Goal: Use online tool/utility: Utilize a website feature to perform a specific function

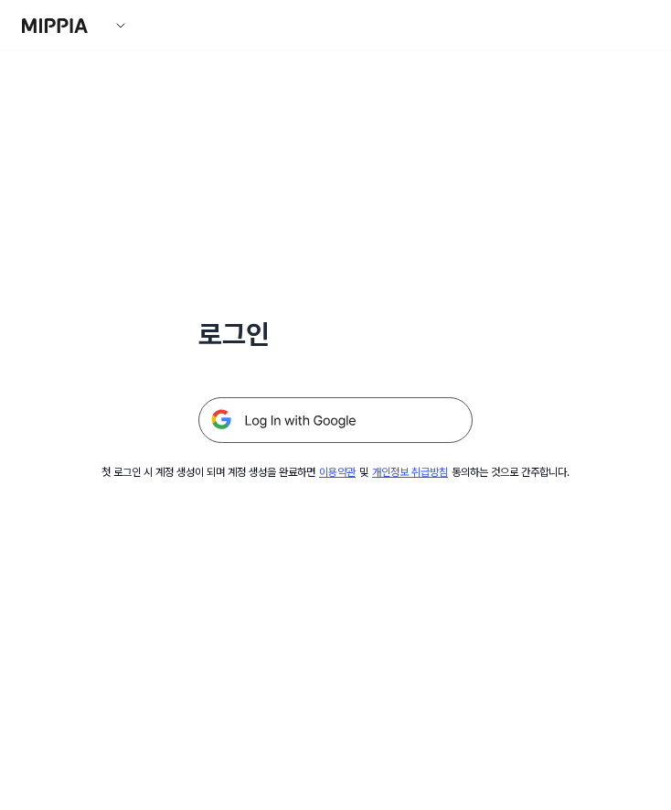
click at [317, 411] on img at bounding box center [336, 420] width 274 height 46
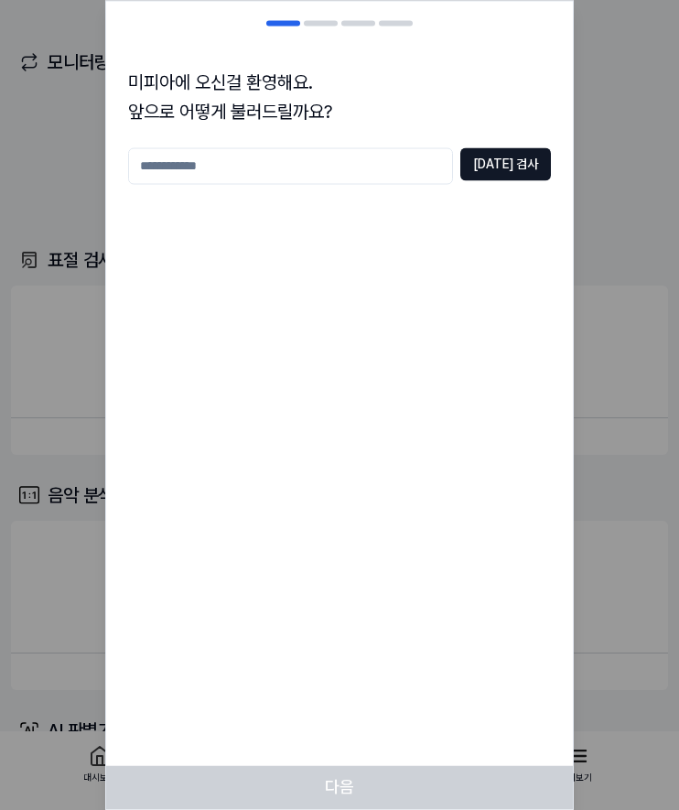
click at [369, 177] on input "text" at bounding box center [290, 165] width 325 height 37
click at [521, 167] on button "[DATE] 검사" at bounding box center [505, 163] width 91 height 33
click at [359, 156] on input "*****" at bounding box center [290, 165] width 325 height 37
type input "****"
click at [498, 157] on button "[DATE] 검사" at bounding box center [505, 163] width 91 height 33
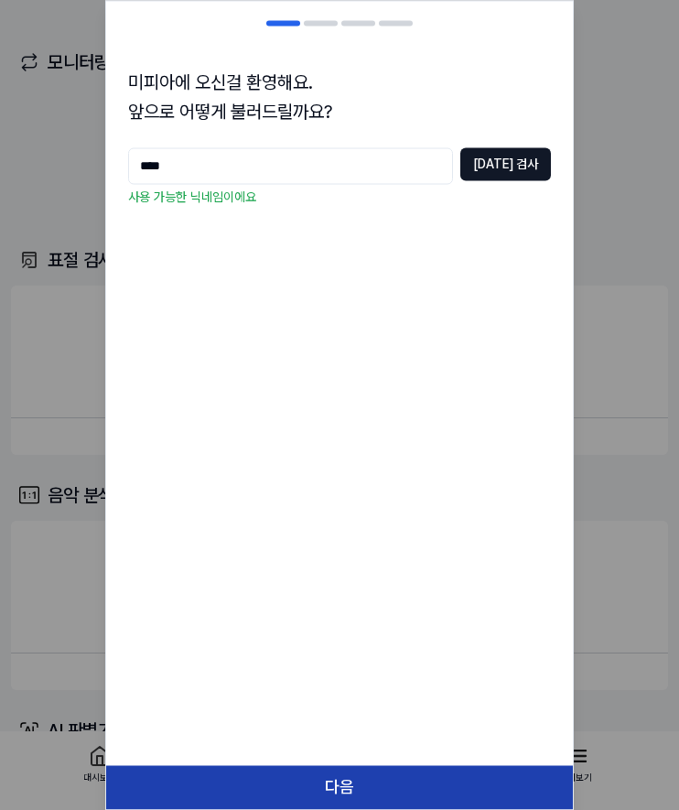
click at [333, 789] on button "다음" at bounding box center [339, 787] width 467 height 44
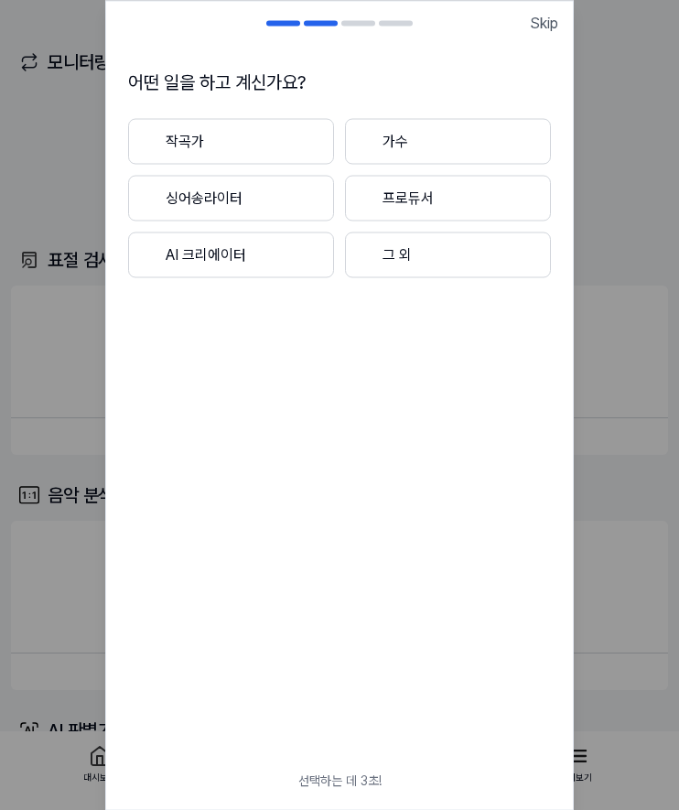
click at [258, 140] on button "작곡가" at bounding box center [231, 141] width 206 height 46
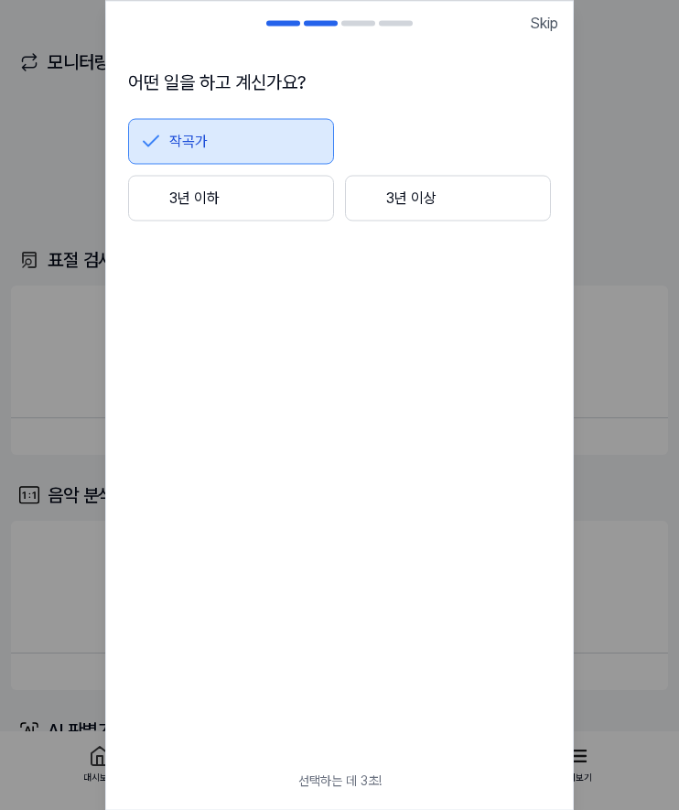
click at [381, 191] on button "3년 이상" at bounding box center [448, 198] width 206 height 46
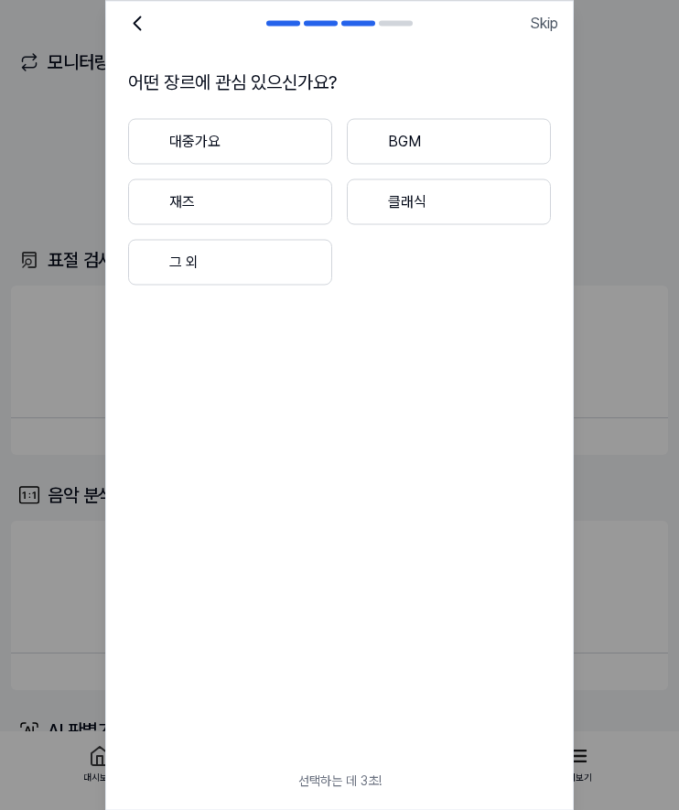
click at [312, 142] on button "대중가요" at bounding box center [230, 141] width 204 height 46
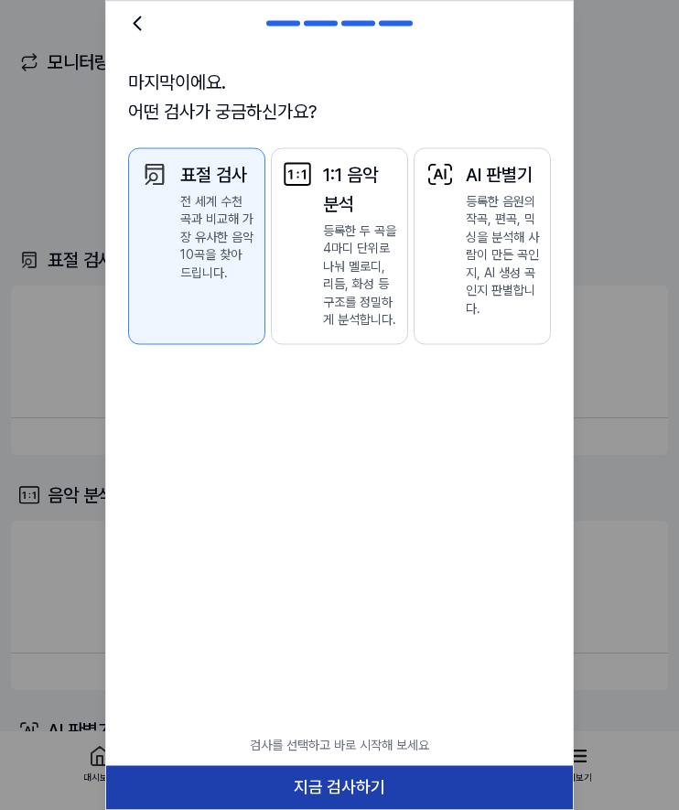
click at [406, 772] on button "지금 검사하기" at bounding box center [339, 787] width 467 height 44
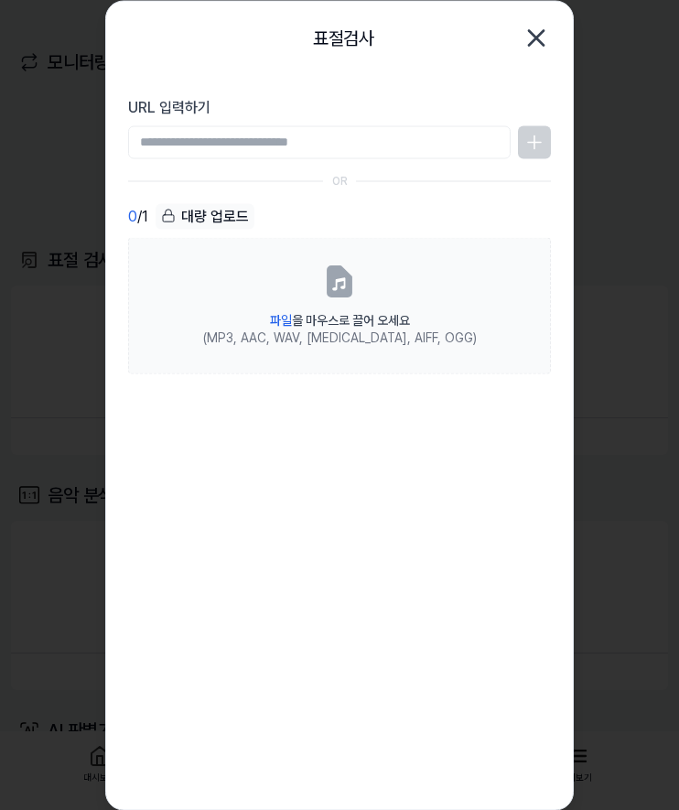
click at [396, 187] on div "OR" at bounding box center [339, 181] width 423 height 16
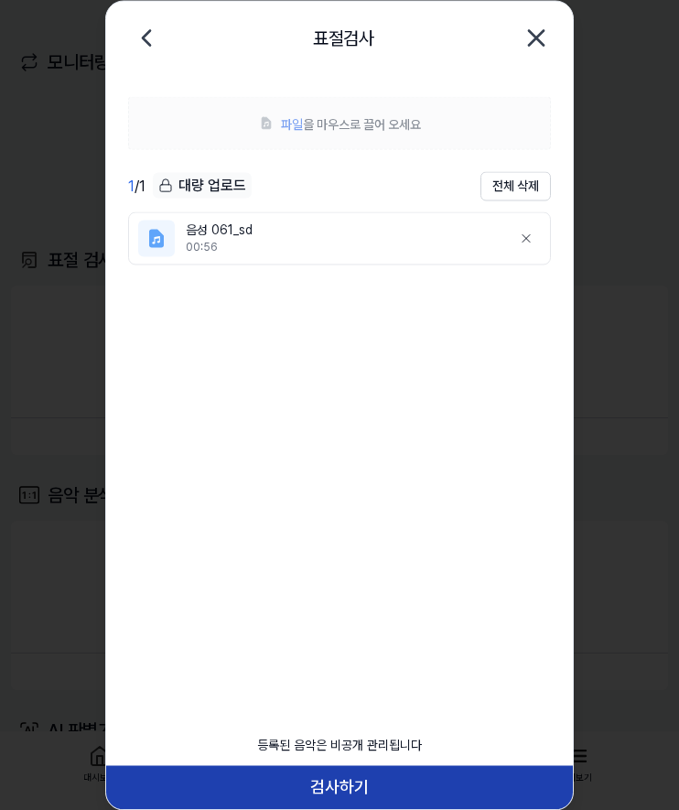
click at [358, 774] on button "검사하기" at bounding box center [339, 787] width 467 height 44
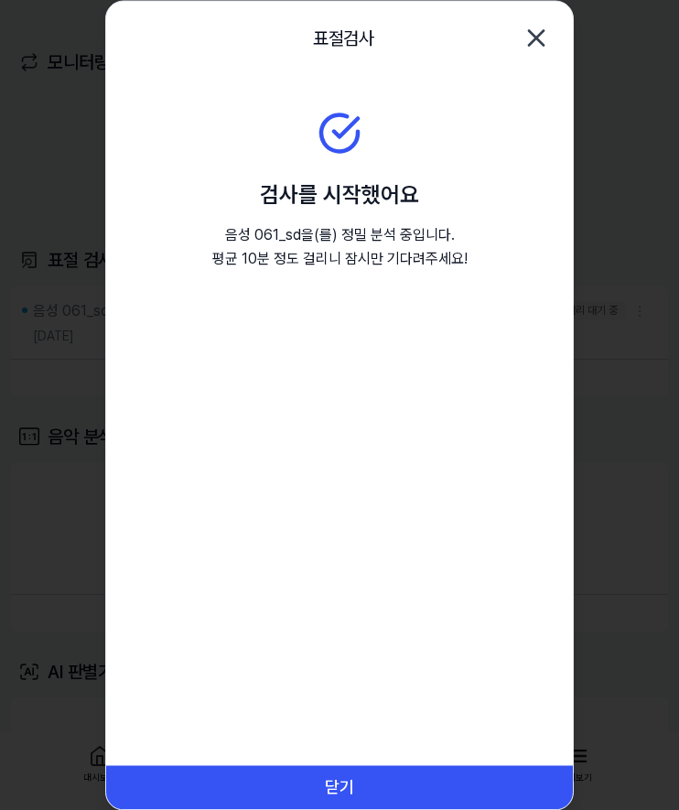
click at [358, 774] on button "닫기" at bounding box center [339, 787] width 467 height 44
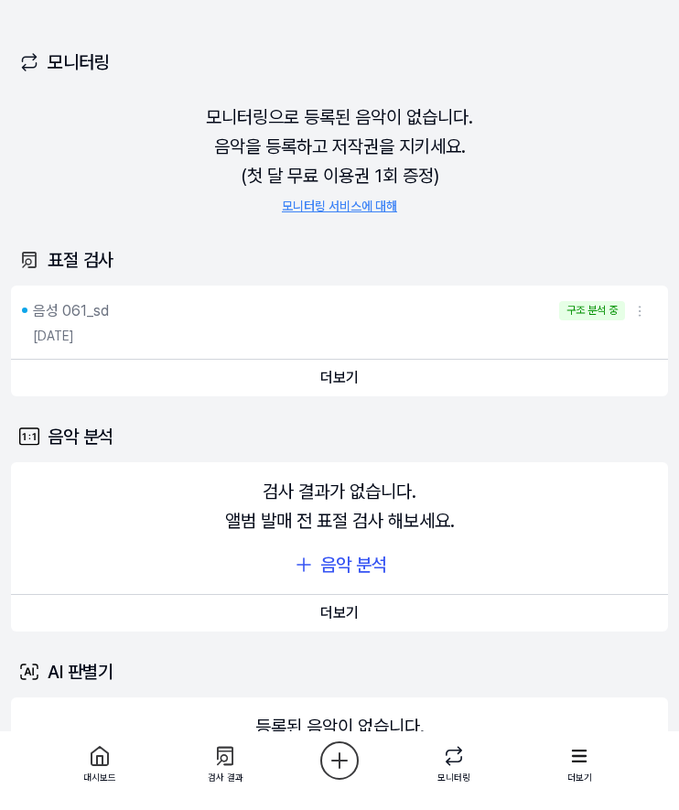
click at [639, 311] on html "대시보드 가격안내 업데이트 문의하기 아아아아 대시보드 표절 검사 음악 분석 AI 판별기 모니터링 평가판 검사 [DATE] 모니터링 1 / 1 …" at bounding box center [339, 405] width 679 height 810
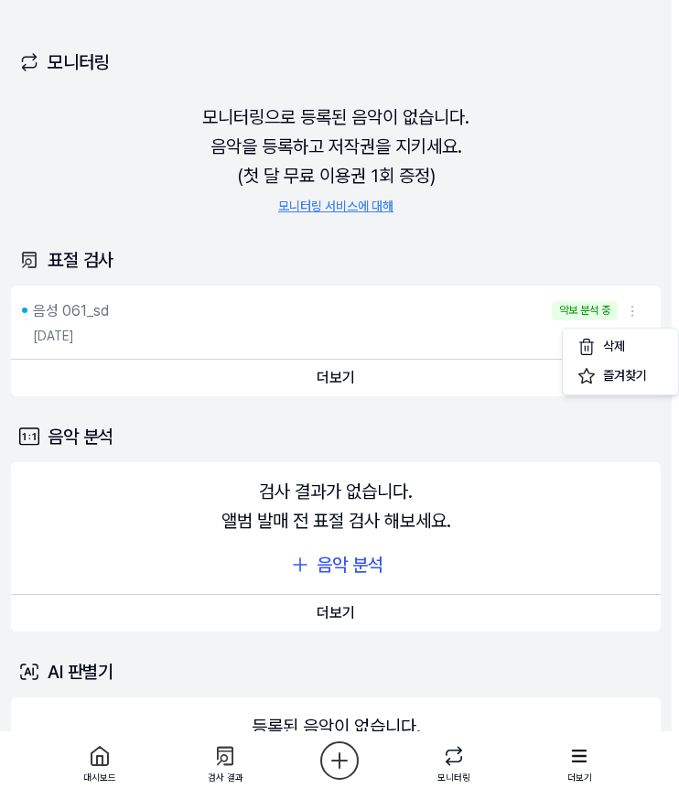
click at [642, 266] on html "대시보드 가격안내 업데이트 문의하기 아아아아 대시보드 표절 검사 음악 분석 AI 판별기 모니터링 평가판 검사 [DATE] 모니터링 1 / 1 …" at bounding box center [339, 405] width 679 height 810
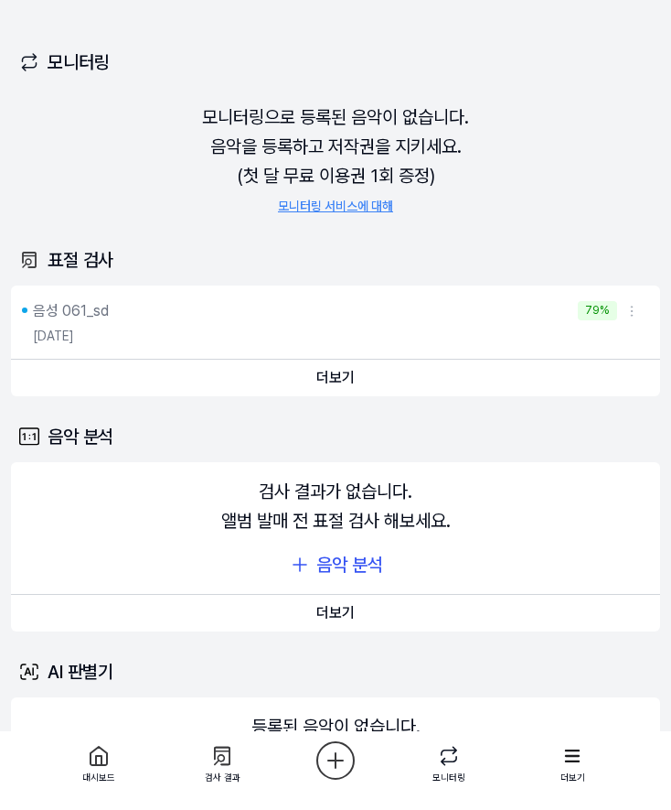
click at [456, 351] on div "[DATE]" at bounding box center [339, 336] width 613 height 29
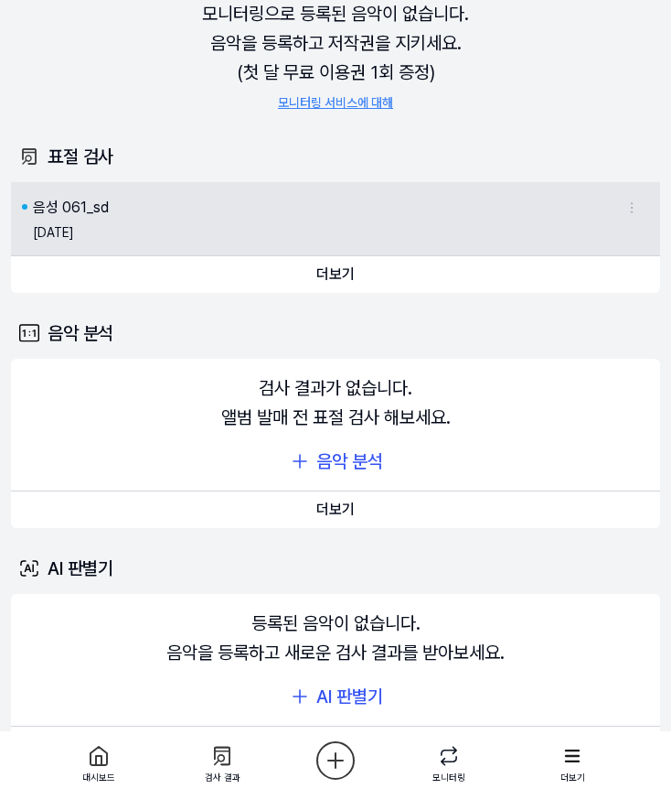
scroll to position [146, 0]
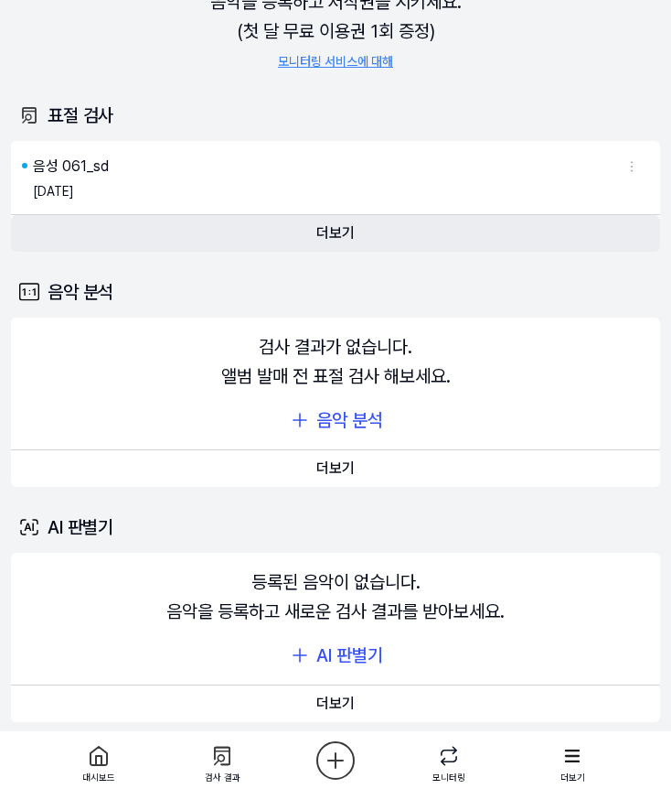
click at [400, 231] on button "더보기" at bounding box center [336, 233] width 650 height 37
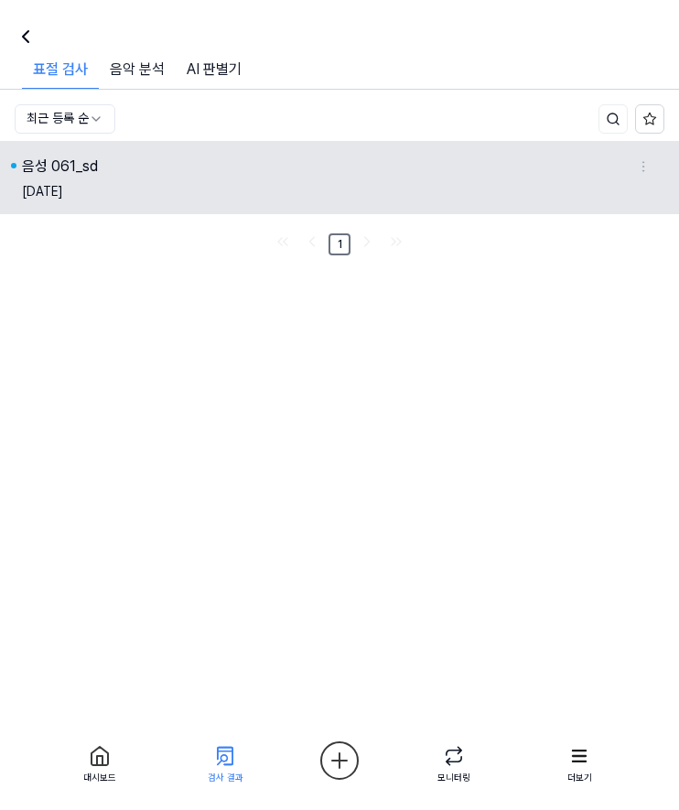
drag, startPoint x: 627, startPoint y: 177, endPoint x: 637, endPoint y: 174, distance: 10.7
click at [627, 177] on div "[DATE]" at bounding box center [339, 191] width 635 height 29
click at [639, 173] on html "대시보드 가격안내 업데이트 문의하기 아아아아 대시보드 표절 검사 음악 분석 AI 판별기 모니터링 평가판 검사 [DATE] 모니터링 1 / 1 …" at bounding box center [339, 405] width 679 height 810
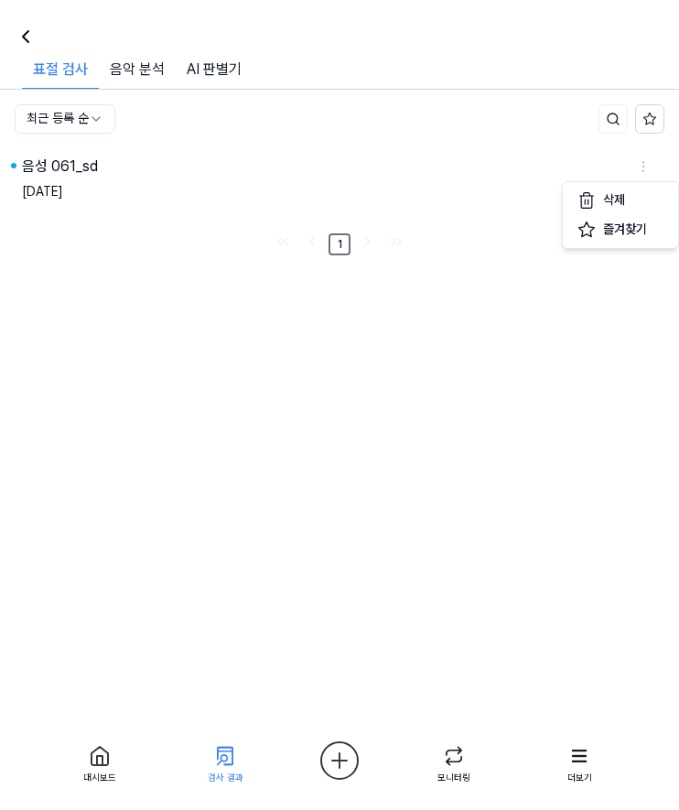
click at [368, 351] on html "대시보드 가격안내 업데이트 문의하기 아아아아 대시보드 표절 검사 음악 분석 AI 판별기 모니터링 평가판 검사 [DATE] 모니터링 1 / 1 …" at bounding box center [339, 405] width 679 height 810
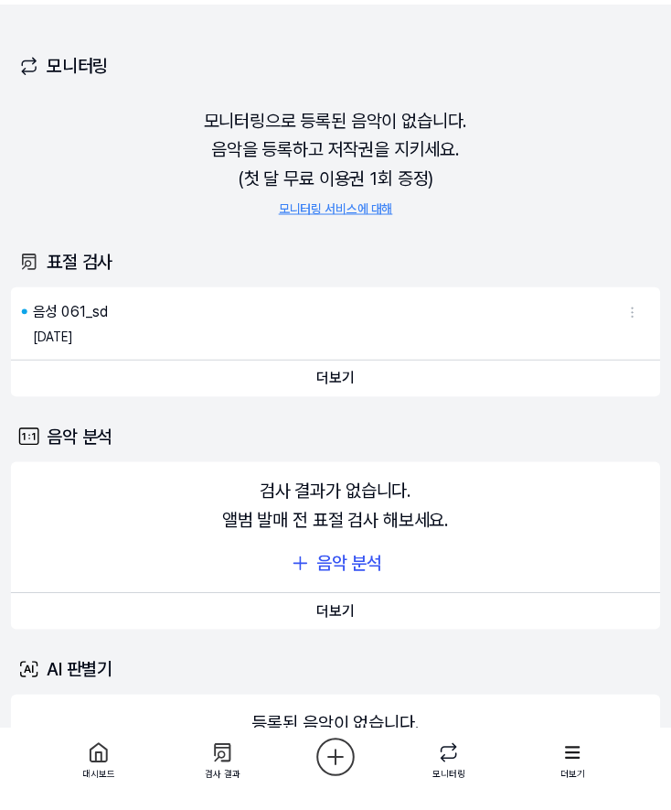
scroll to position [146, 0]
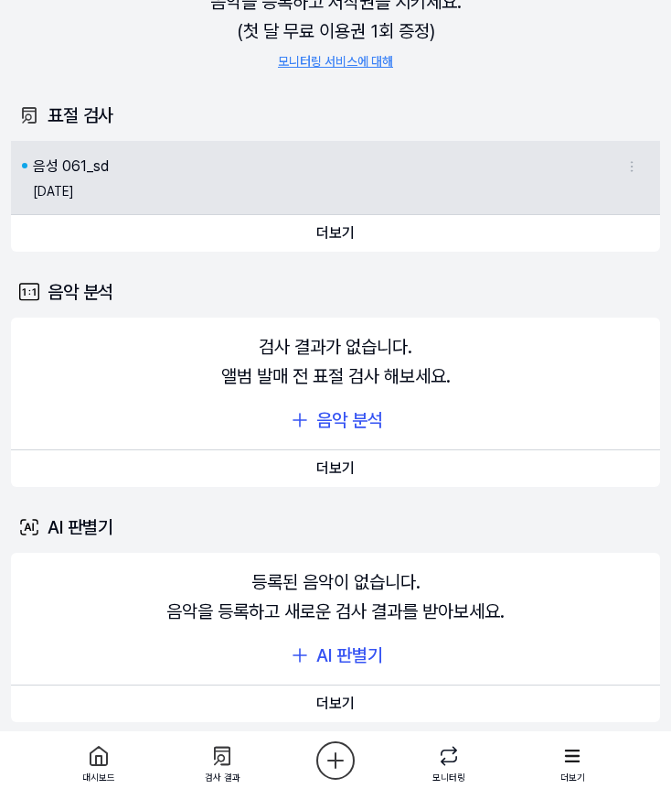
click at [582, 172] on div "음성 061_sd" at bounding box center [325, 167] width 585 height 22
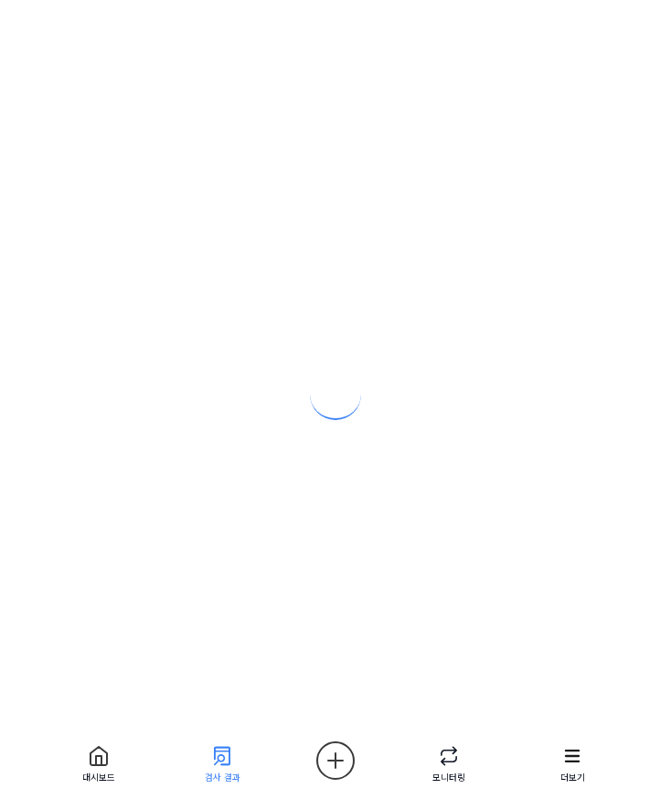
scroll to position [0, 0]
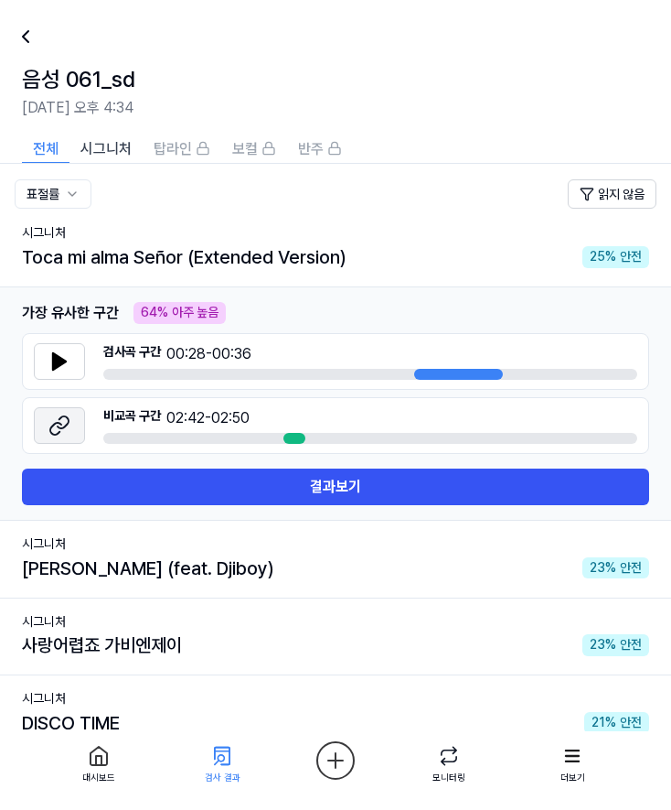
click at [57, 425] on icon at bounding box center [59, 425] width 22 height 22
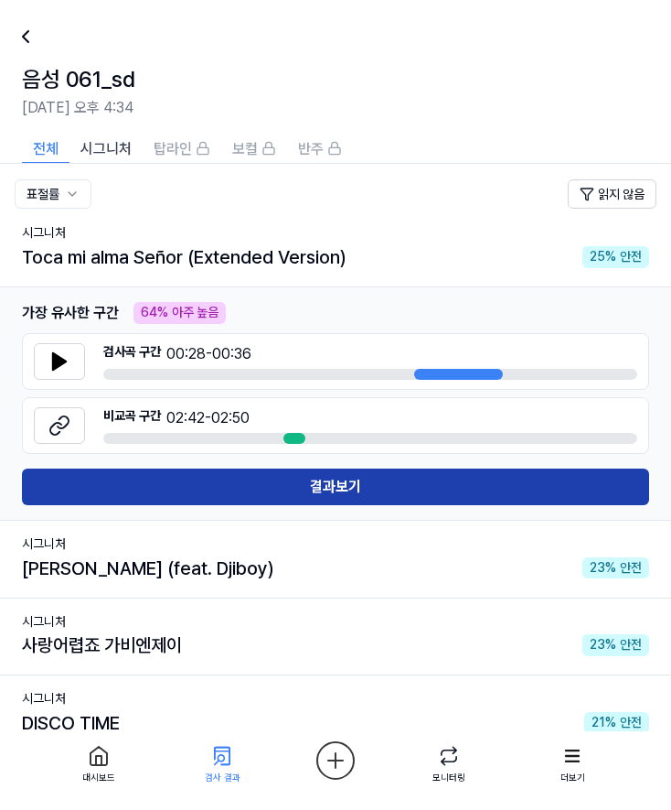
click at [239, 505] on button "결과보기" at bounding box center [336, 486] width 628 height 37
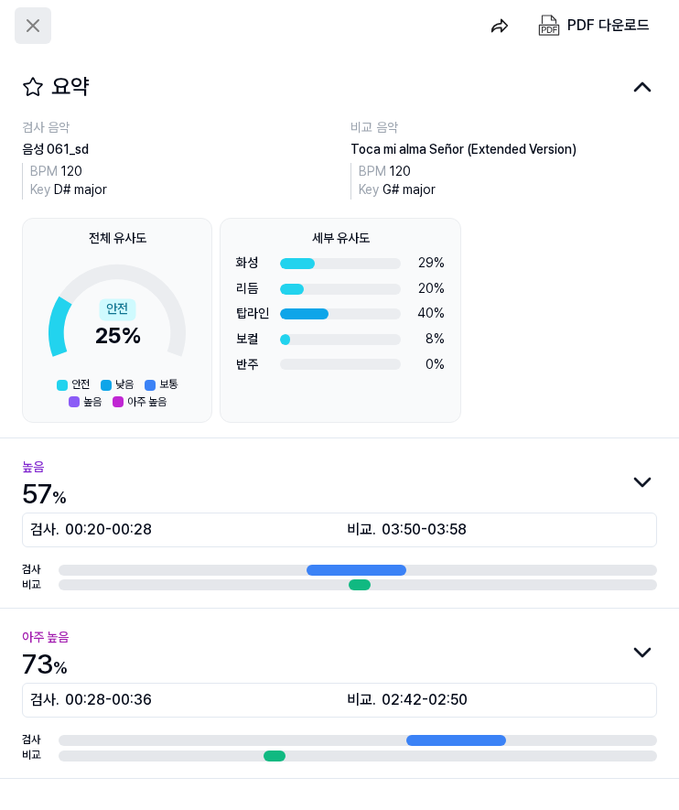
click at [23, 23] on icon at bounding box center [33, 26] width 22 height 22
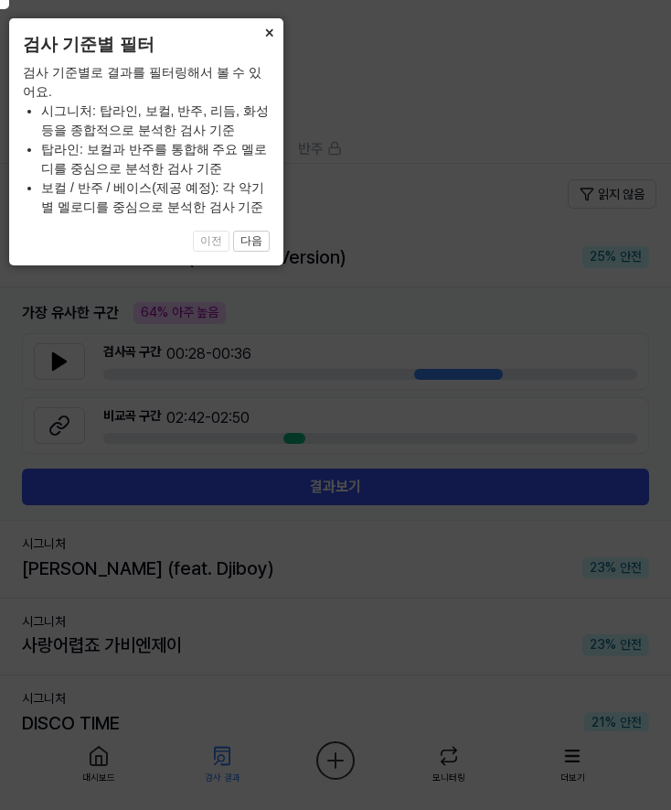
click at [261, 31] on button "×" at bounding box center [268, 31] width 29 height 26
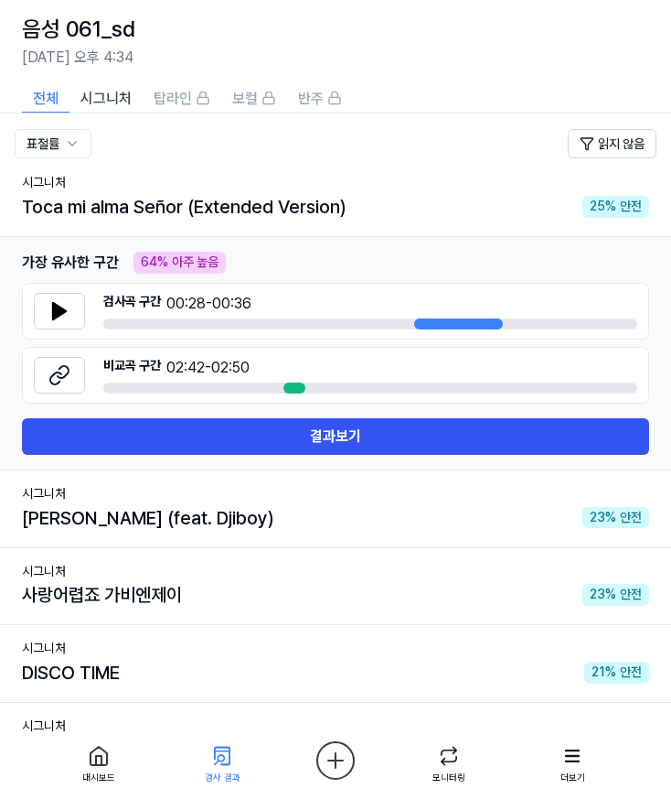
scroll to position [347, 0]
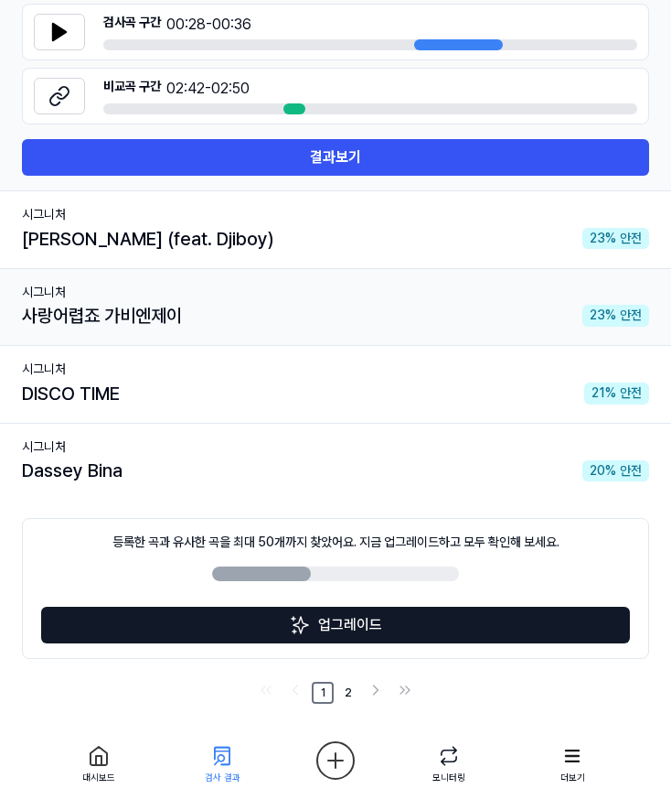
click at [168, 305] on div "사랑어렵죠 가비엔제이" at bounding box center [102, 315] width 160 height 29
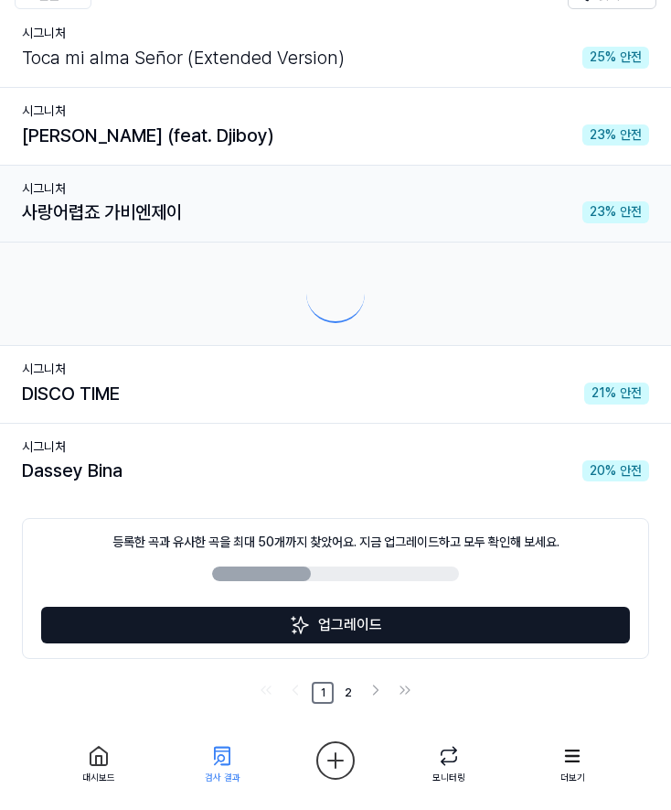
scroll to position [111, 0]
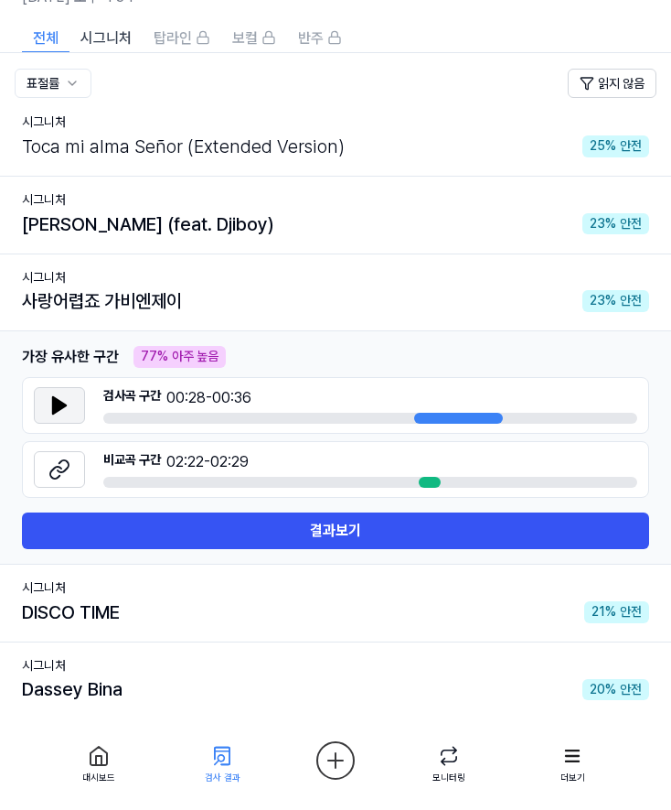
click at [74, 413] on button at bounding box center [59, 405] width 51 height 37
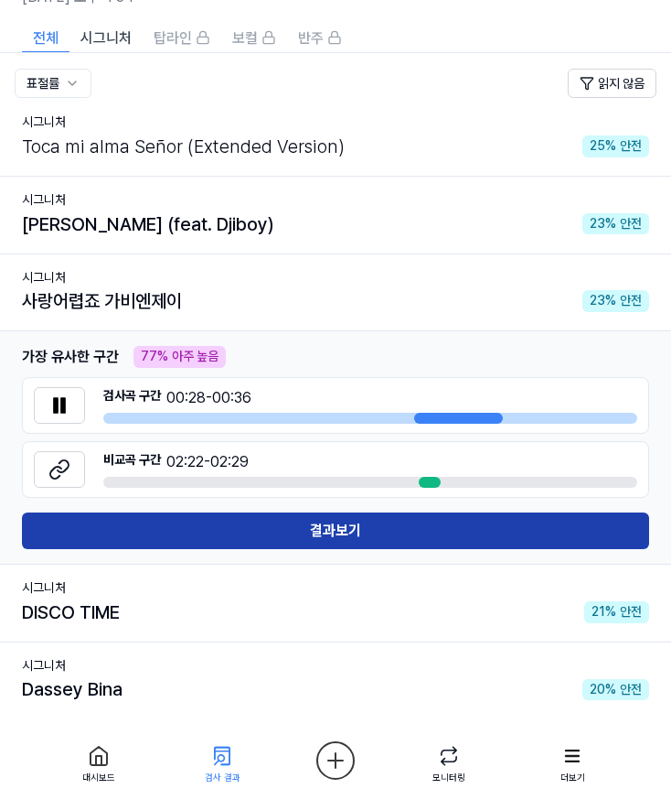
click at [144, 534] on button "결과보기" at bounding box center [336, 530] width 628 height 37
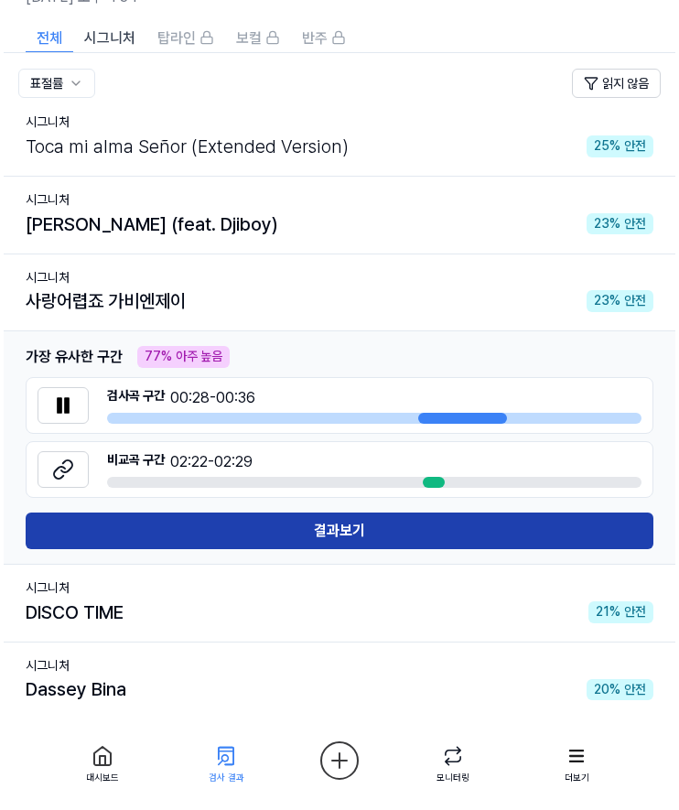
scroll to position [0, 0]
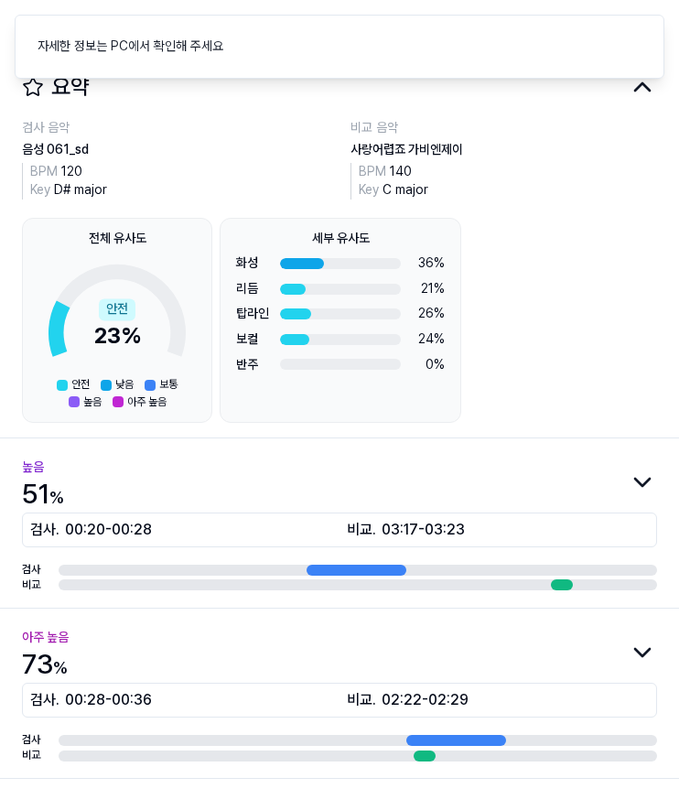
click at [234, 137] on div "검사 음악" at bounding box center [175, 128] width 306 height 18
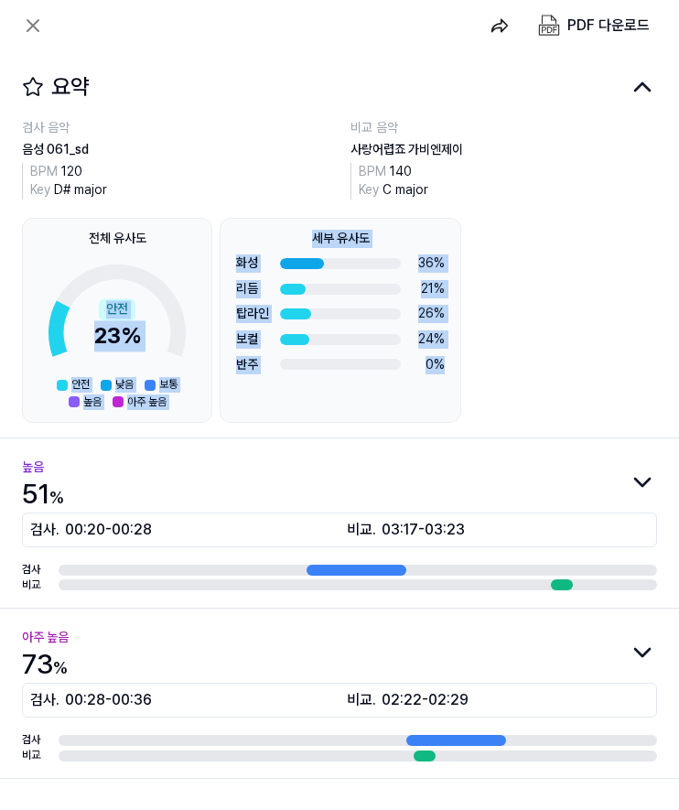
drag, startPoint x: 212, startPoint y: 235, endPoint x: 491, endPoint y: 410, distance: 329.2
click at [491, 410] on div "전체 유사도 안전 23 % 안전 낮음 보통 높음 아주 높음 세부 유사도 화성 36 % 리듬 21 % 탑라인 26 % 보컬 24 % 반주 0 %" at bounding box center [339, 320] width 635 height 205
drag, startPoint x: 491, startPoint y: 410, endPoint x: 496, endPoint y: 423, distance: 13.6
click at [496, 423] on div "전체 유사도 안전 23 % 안전 낮음 보통 높음 아주 높음 세부 유사도 화성 36 % 리듬 21 % 탑라인 26 % 보컬 24 % 반주 0 %" at bounding box center [339, 320] width 635 height 205
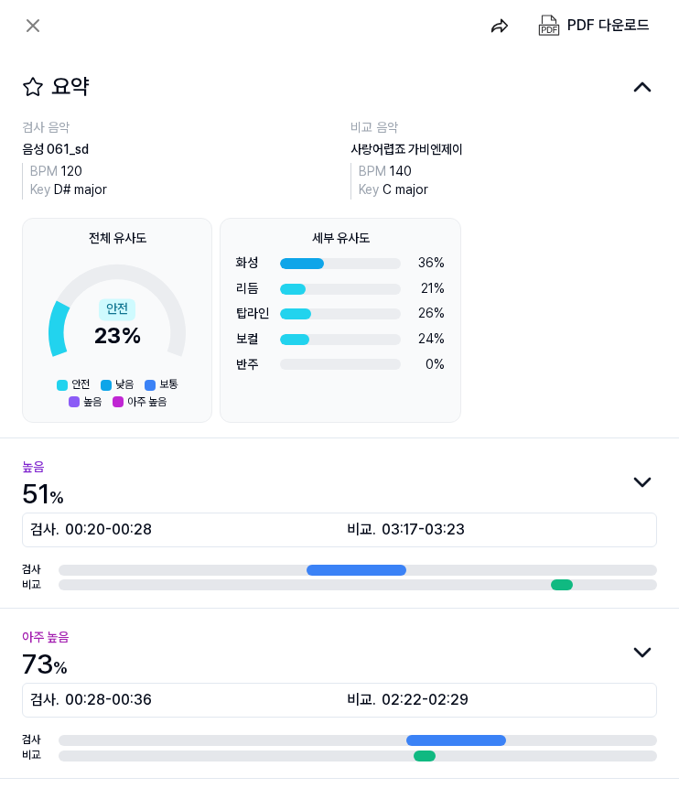
click at [304, 267] on div at bounding box center [302, 263] width 44 height 11
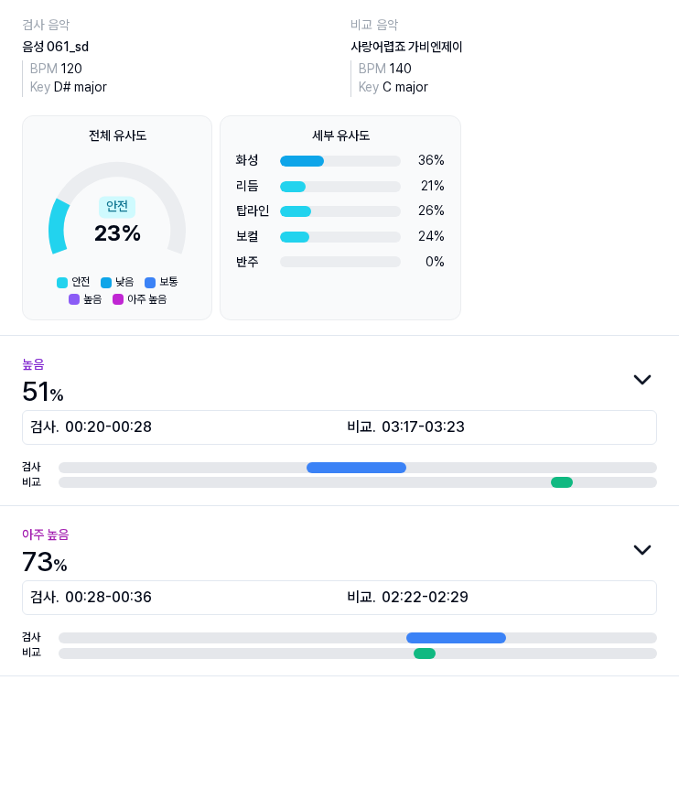
scroll to position [146, 0]
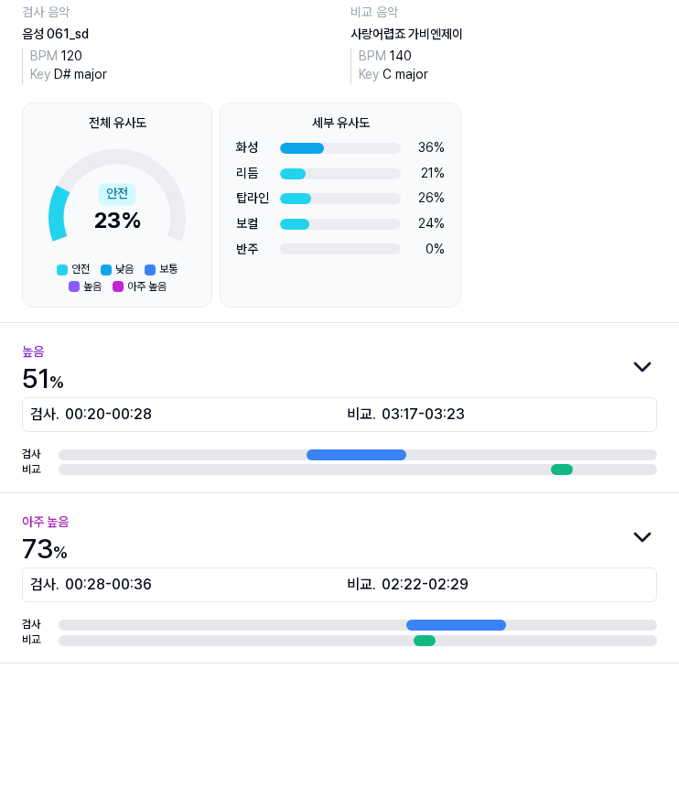
click at [183, 511] on div "아주 높음 73 %" at bounding box center [339, 539] width 635 height 57
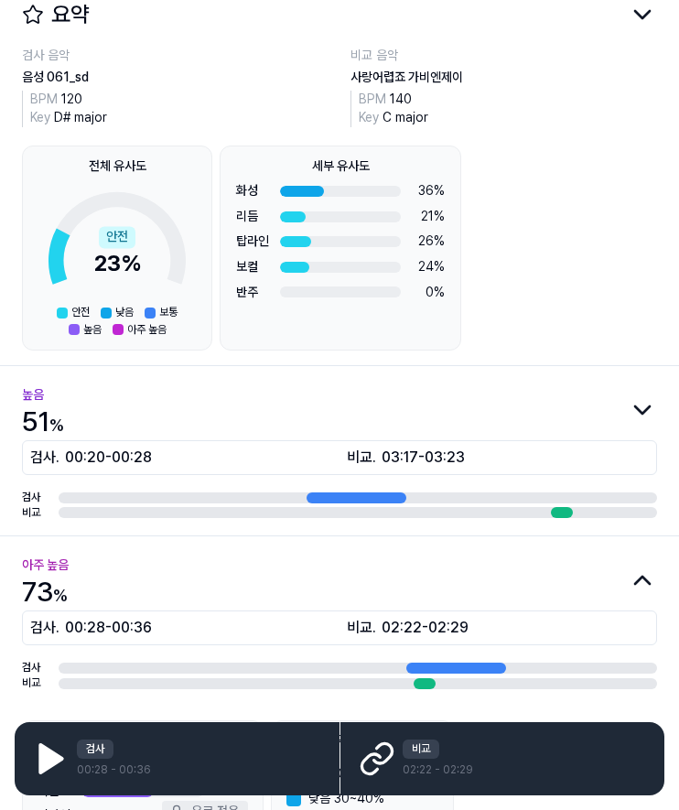
scroll to position [72, 0]
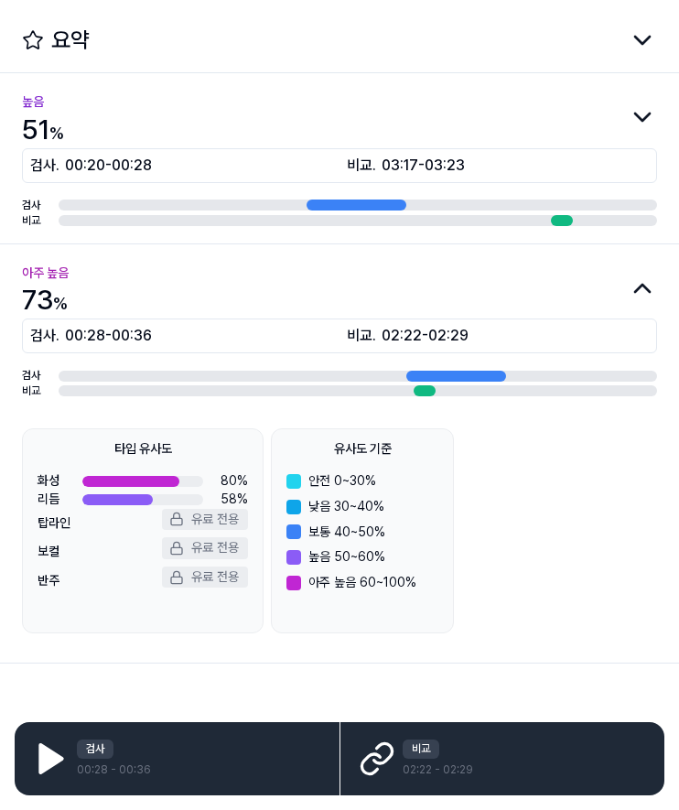
click at [380, 763] on icon at bounding box center [382, 753] width 18 height 20
